Goal: Contribute content: Add original content to the website for others to see

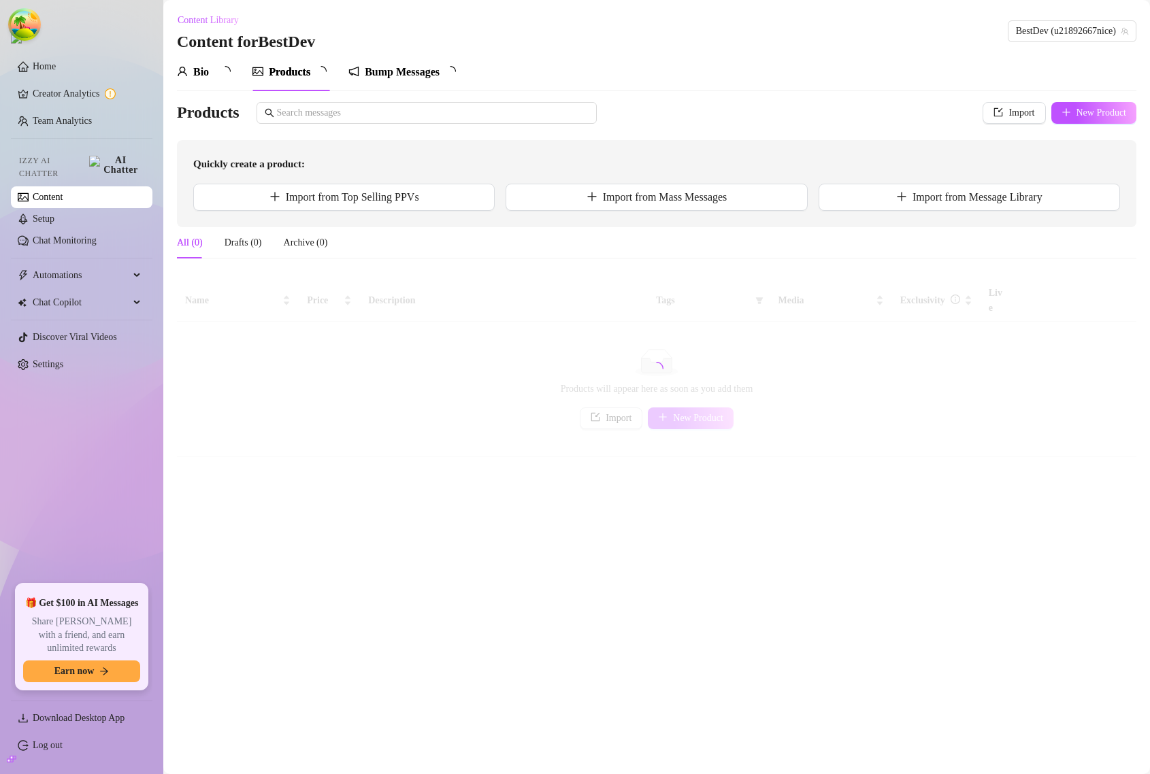
click at [382, 63] on div "Bump Messages" at bounding box center [402, 72] width 108 height 38
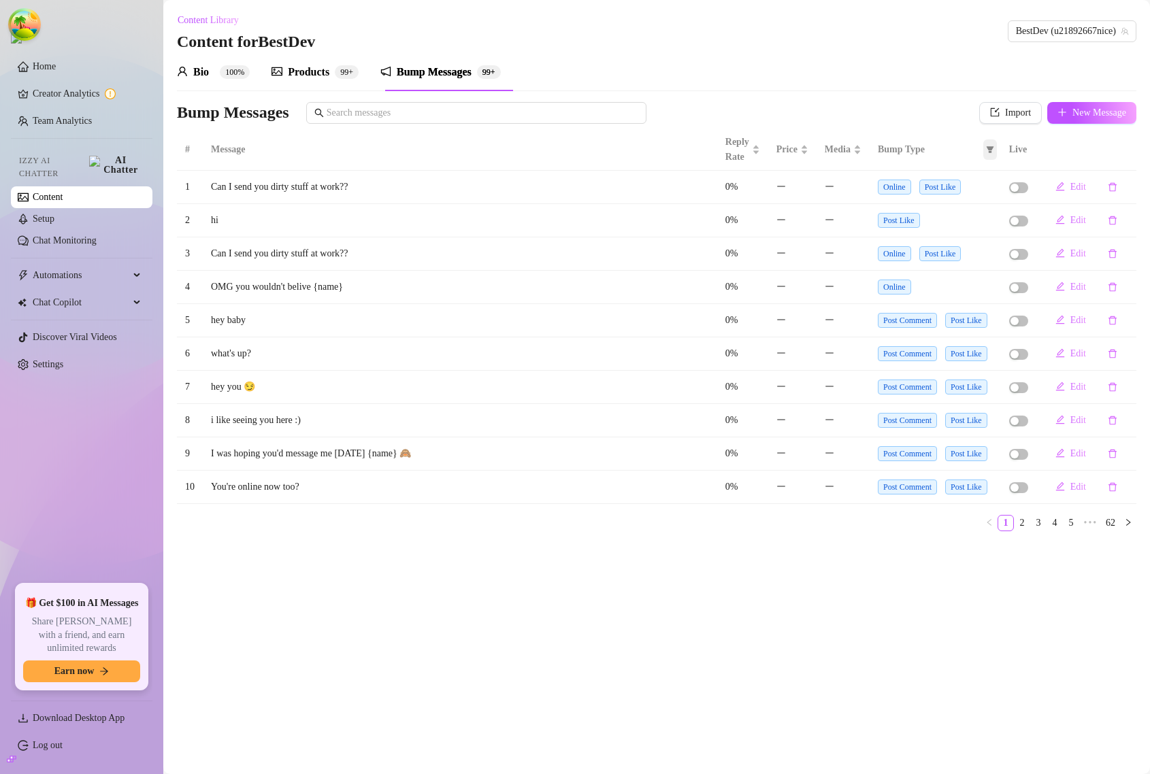
click at [990, 150] on icon "filter" at bounding box center [989, 149] width 7 height 7
click at [923, 116] on div "Bump Messages Import New Message" at bounding box center [657, 113] width 960 height 22
click at [320, 65] on div "Products" at bounding box center [309, 72] width 42 height 16
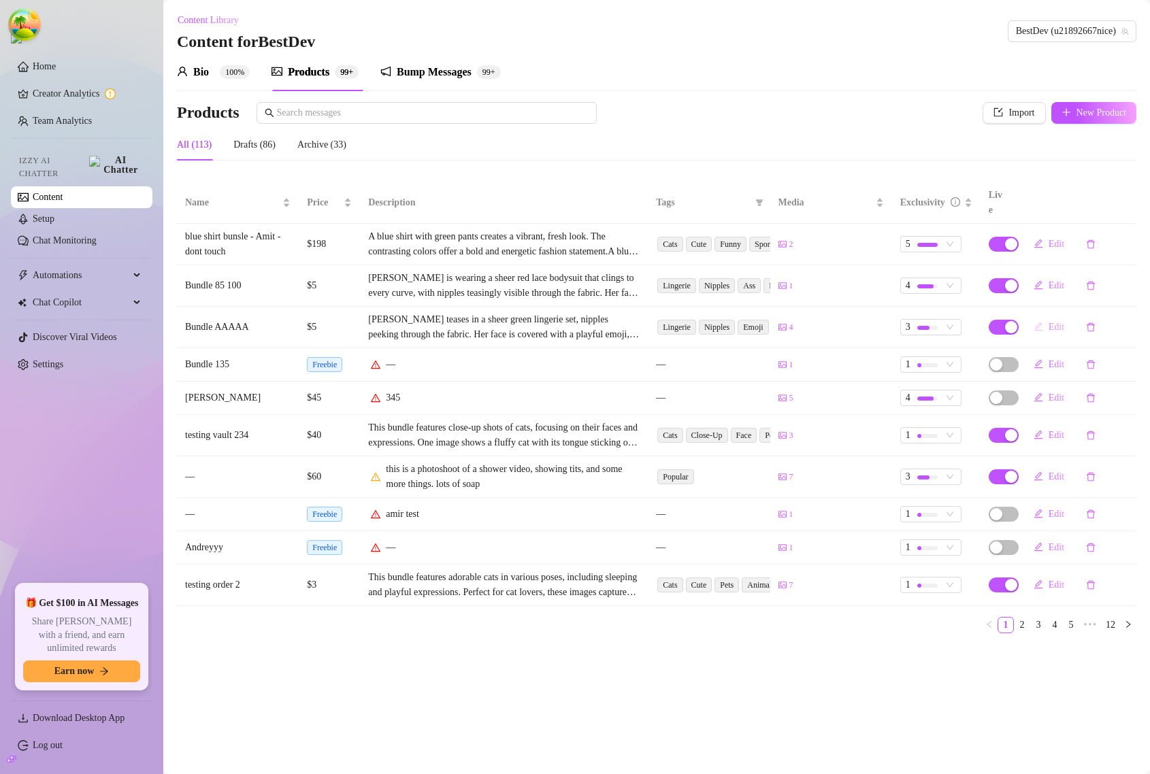
click at [1043, 316] on button "Edit" at bounding box center [1049, 327] width 52 height 22
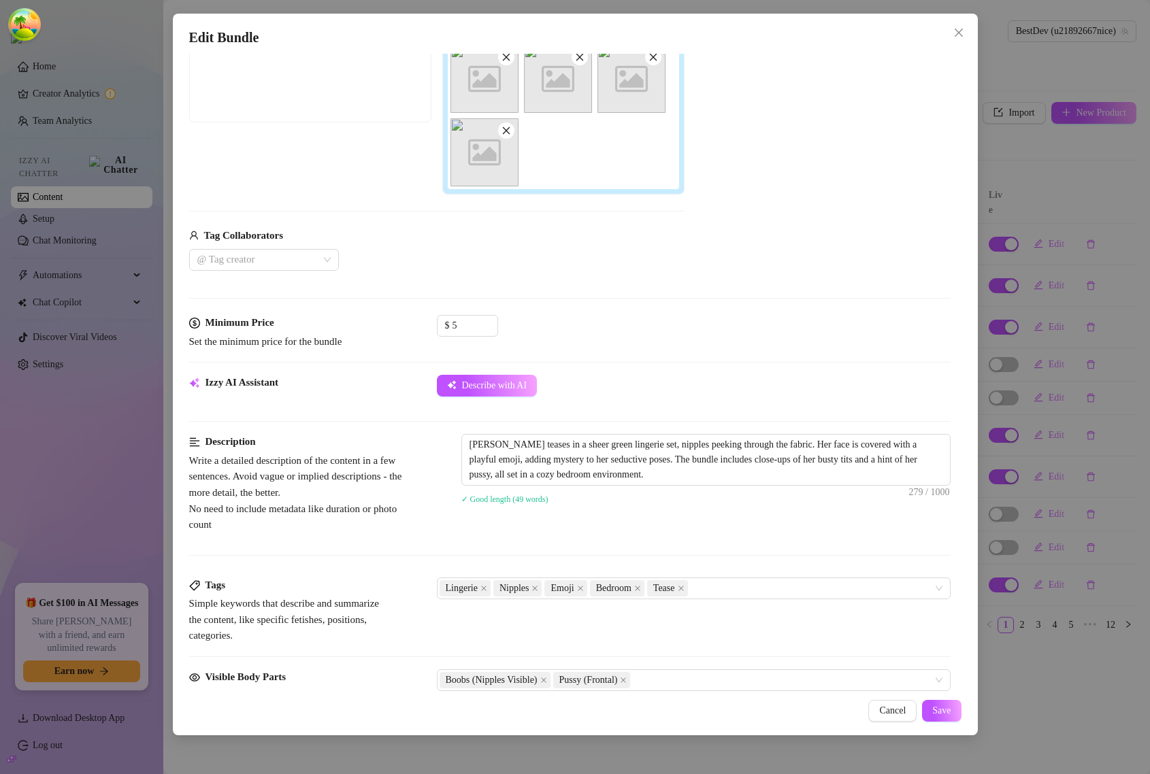
scroll to position [255, 0]
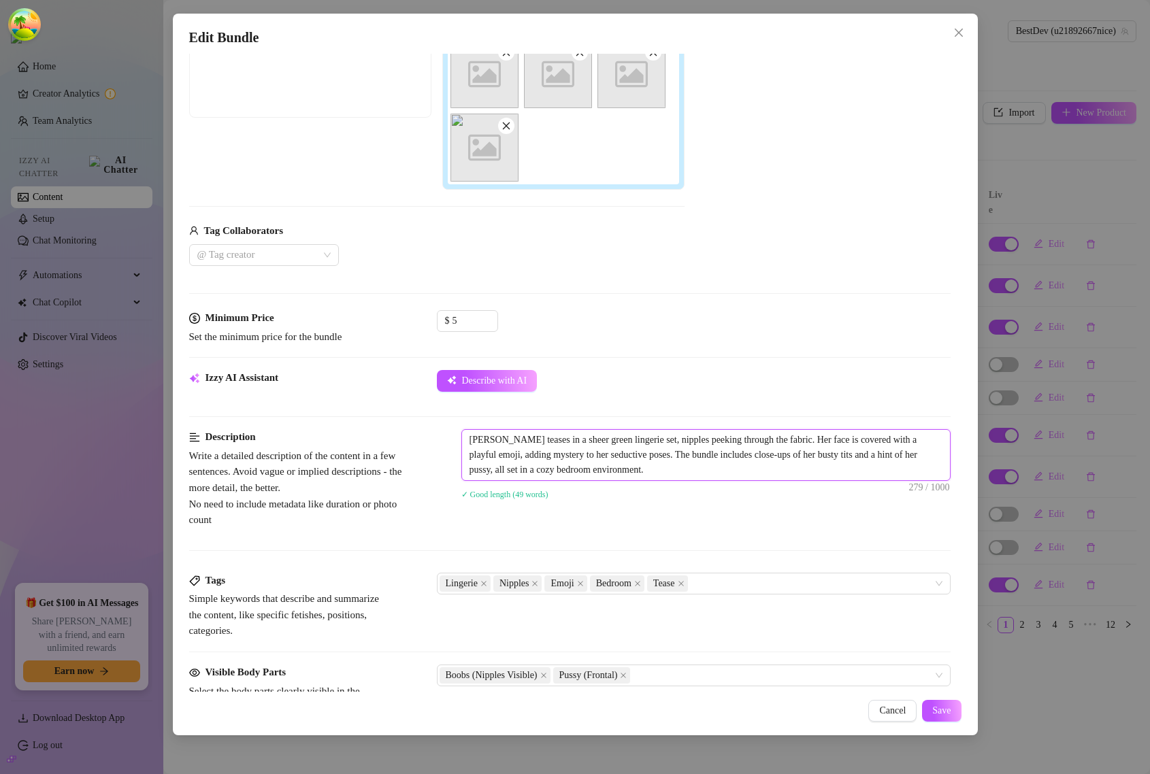
click at [739, 468] on textarea "[PERSON_NAME] teases in a sheer green lingerie set, nipples peeking through the…" at bounding box center [706, 455] width 488 height 50
type textarea "[PERSON_NAME] teases in a sheer green lingerie set, nipples peeking through the…"
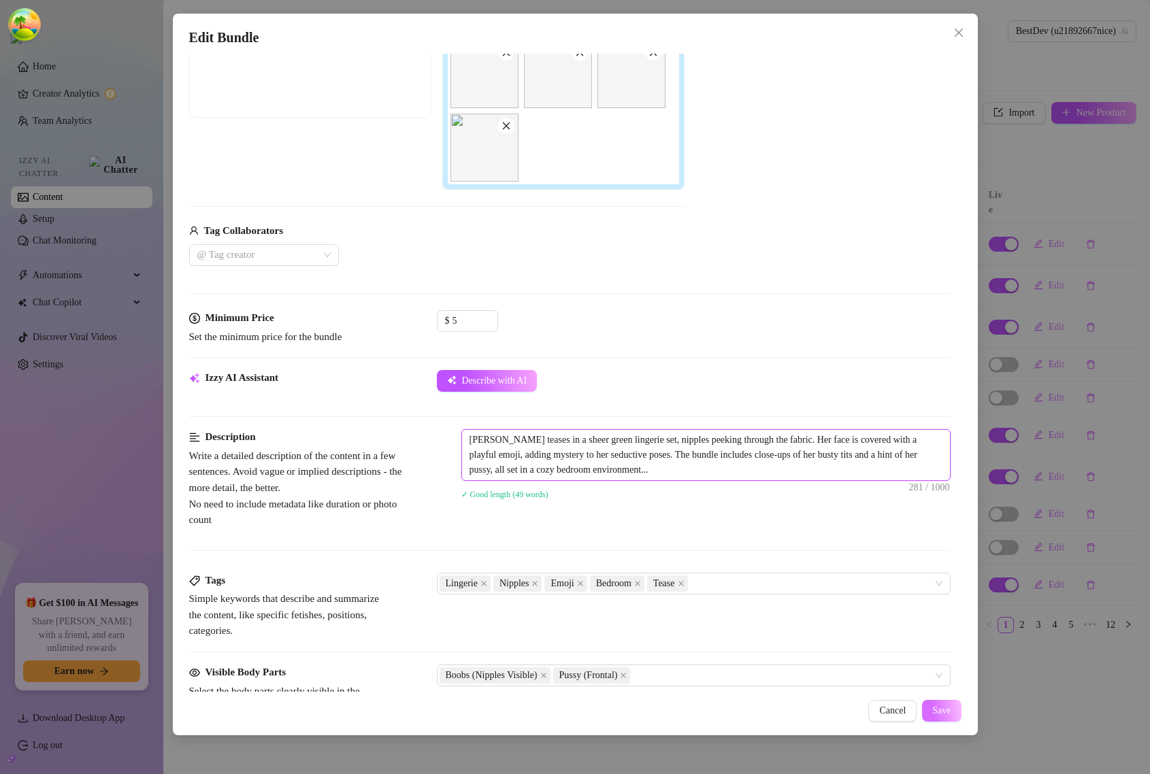
type textarea "[PERSON_NAME] teases in a sheer green lingerie set, nipples peeking through the…"
click at [934, 708] on span "Save" at bounding box center [941, 711] width 18 height 11
